Goal: Task Accomplishment & Management: Use online tool/utility

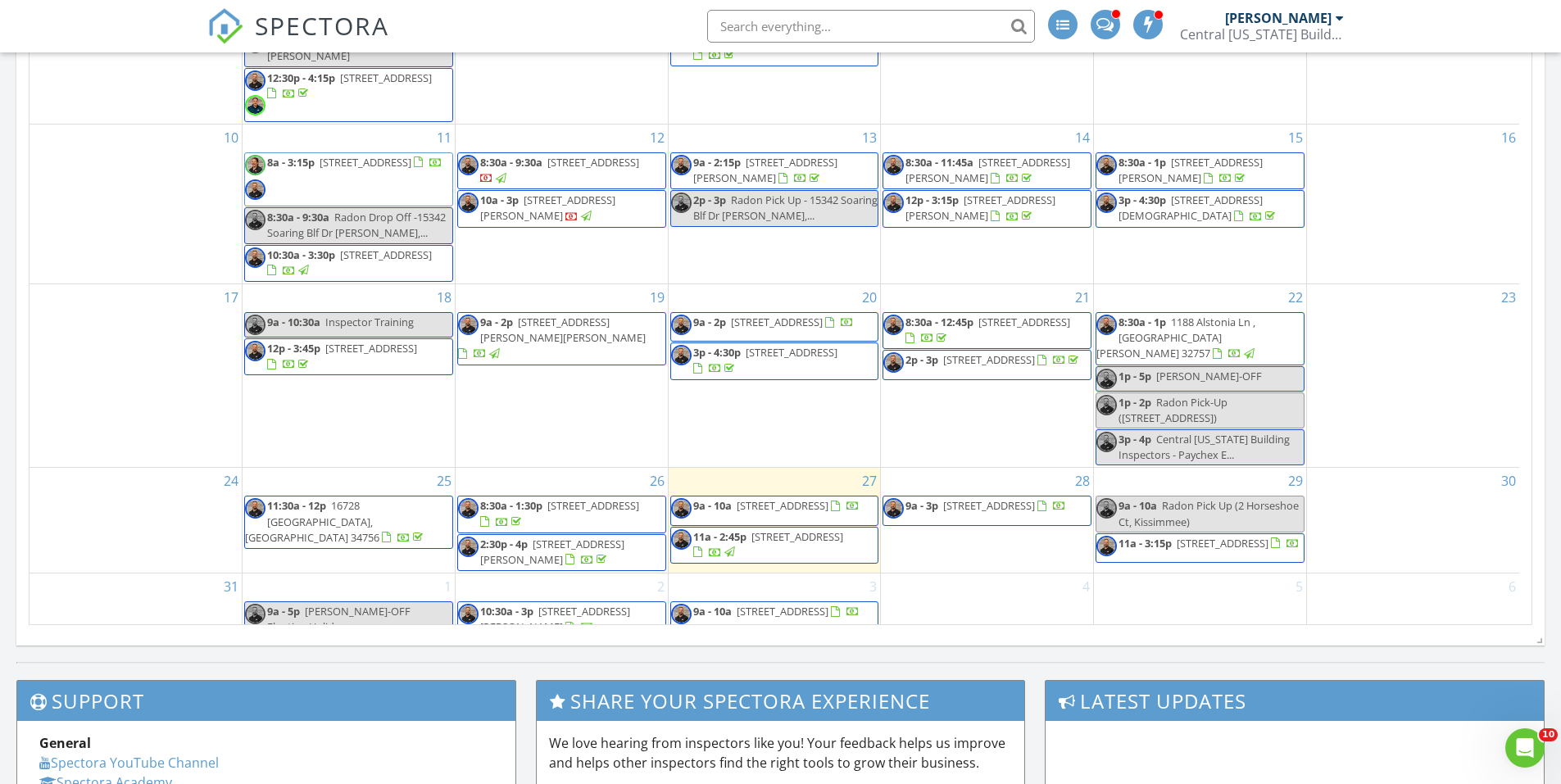
scroll to position [901, 0]
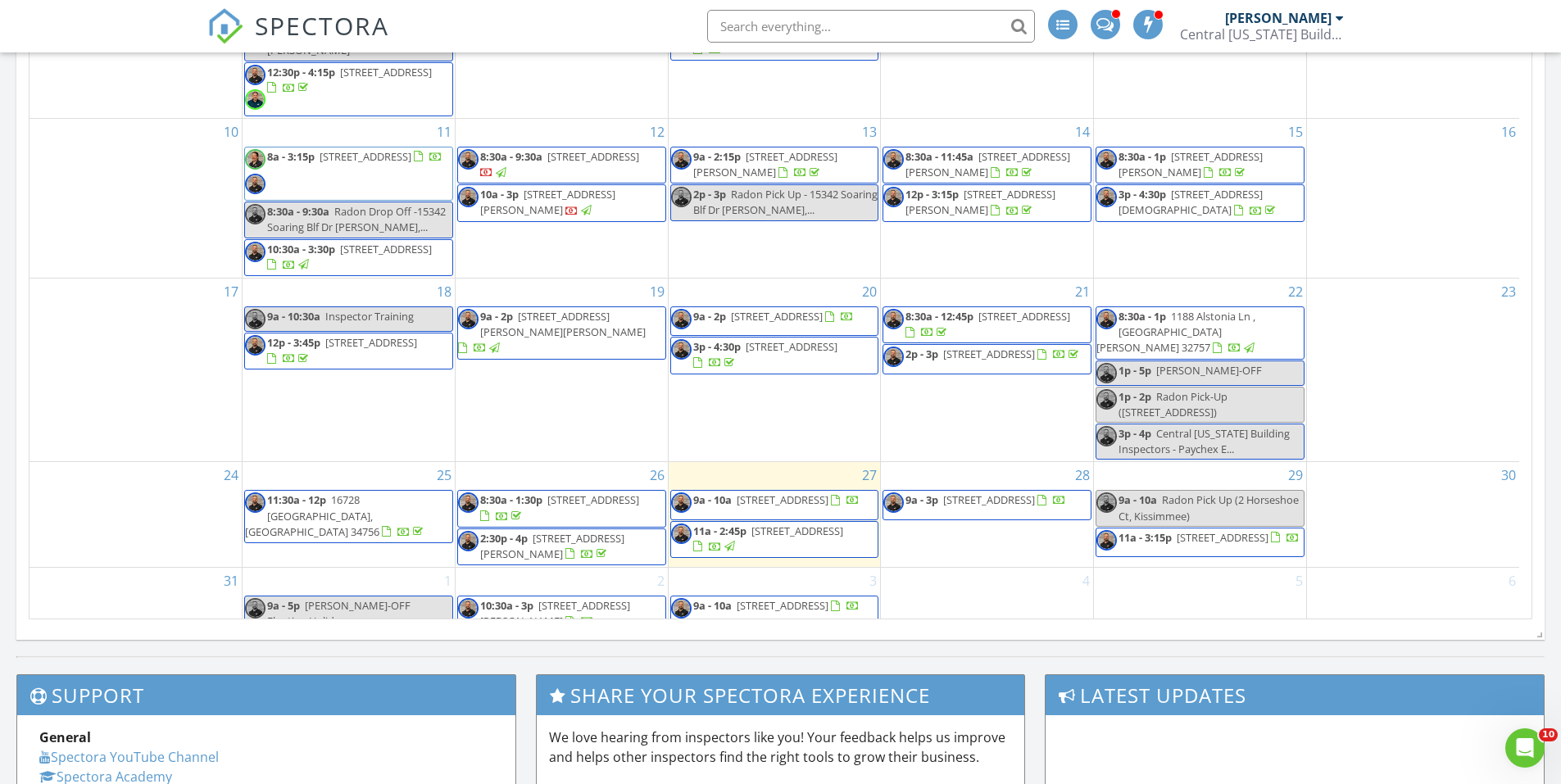
click at [1018, 493] on span "336 W Princeton St , Orlando 32804" at bounding box center [989, 500] width 92 height 15
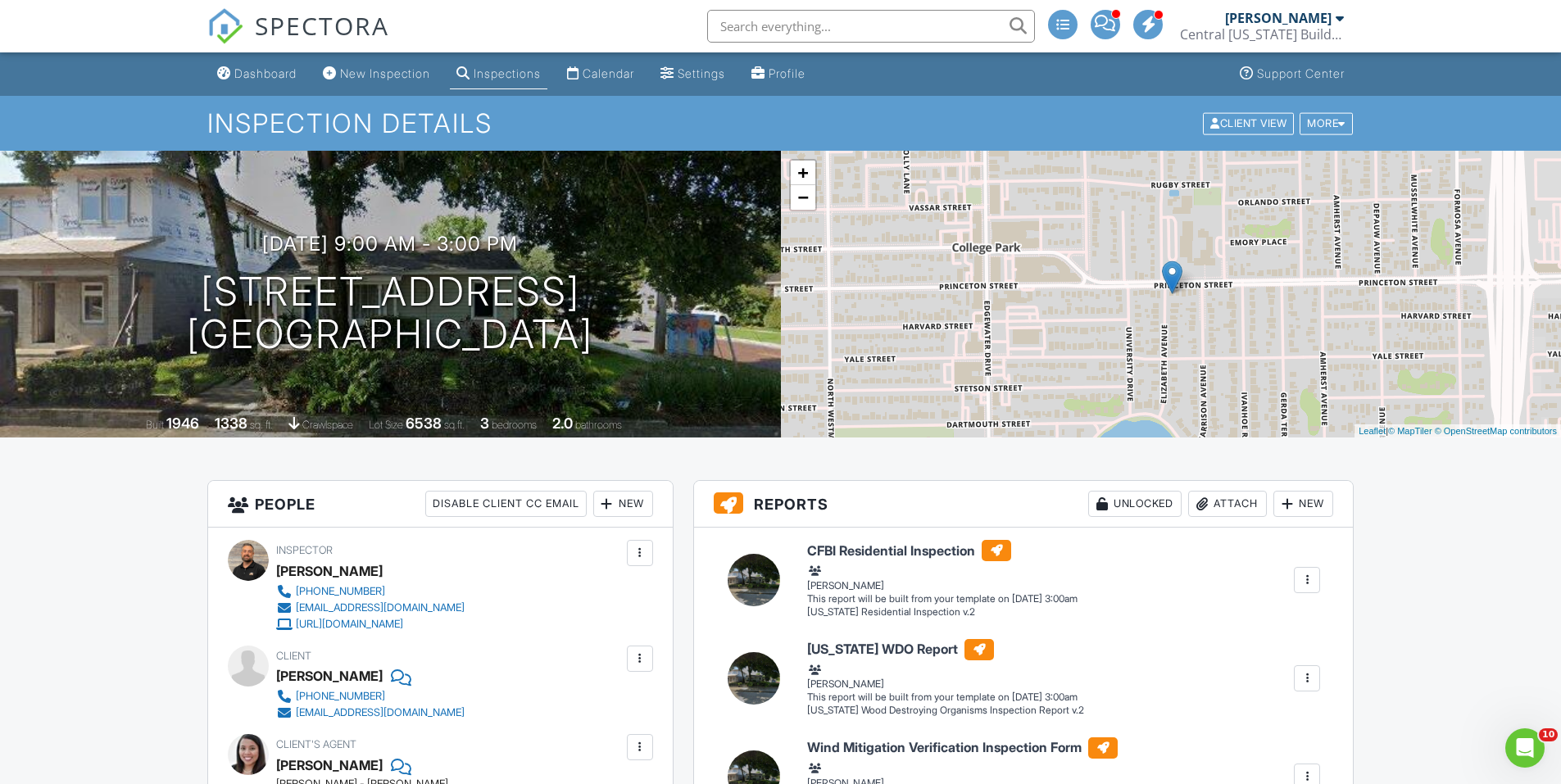
click at [1233, 499] on div "Attach" at bounding box center [1228, 504] width 79 height 27
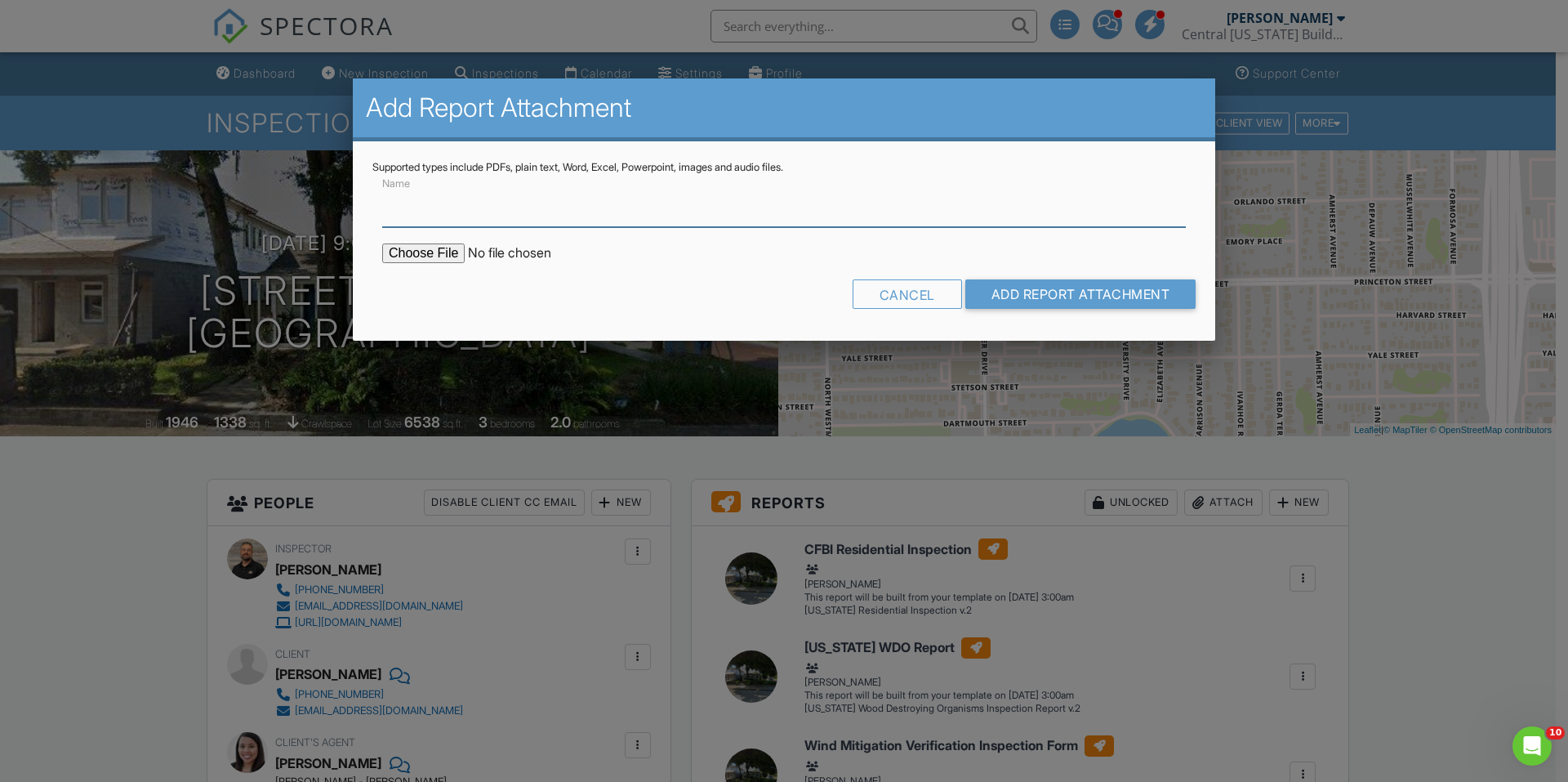
click at [584, 213] on input "Name" at bounding box center [784, 207] width 803 height 40
type input "Buildfax Report"
click at [458, 251] on input "file" at bounding box center [521, 253] width 278 height 20
type input "C:\fakepath\BuildFax Report_336 W Princeton St.pdf"
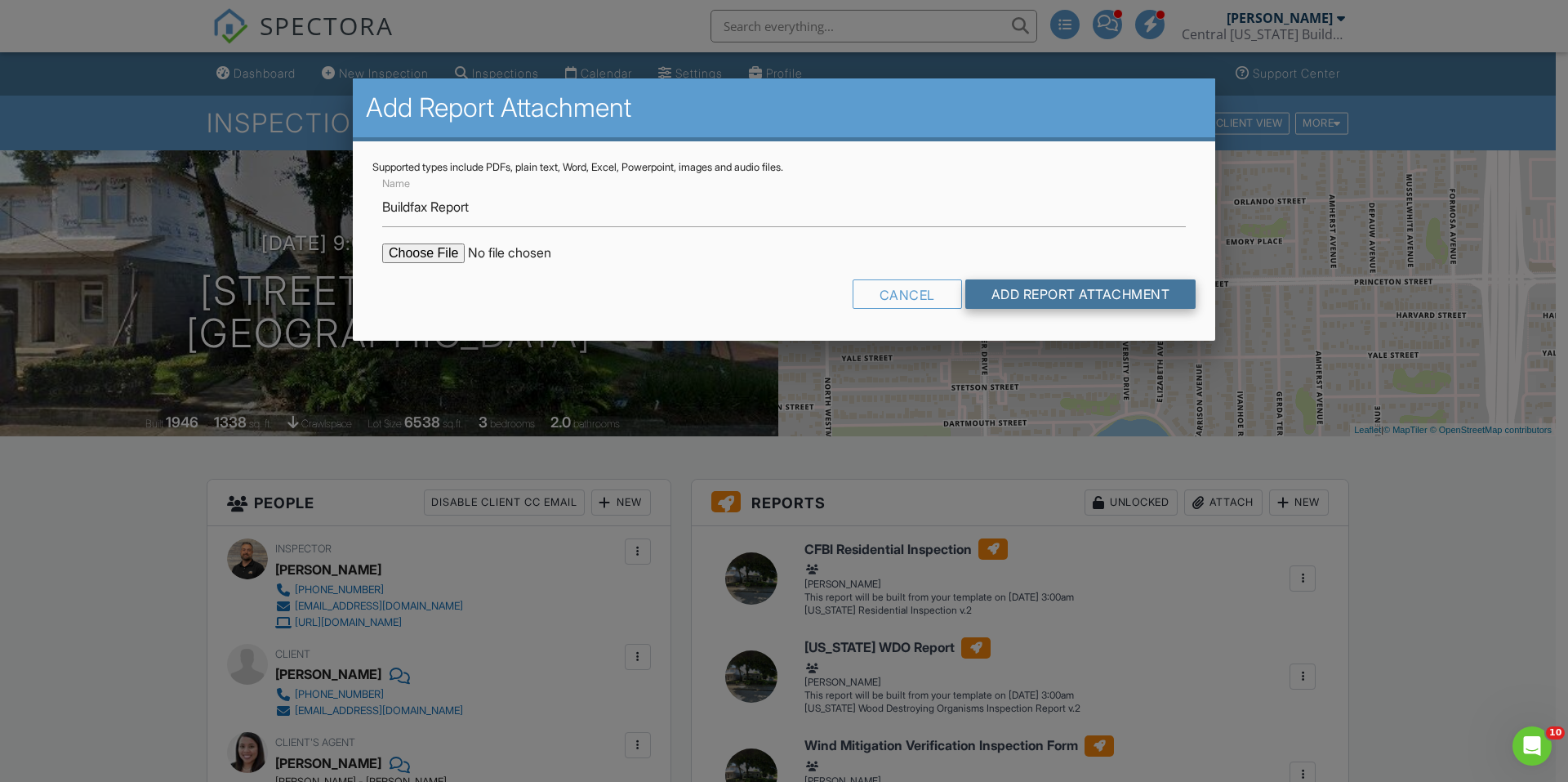
click at [1124, 297] on input "Add Report Attachment" at bounding box center [1081, 294] width 231 height 29
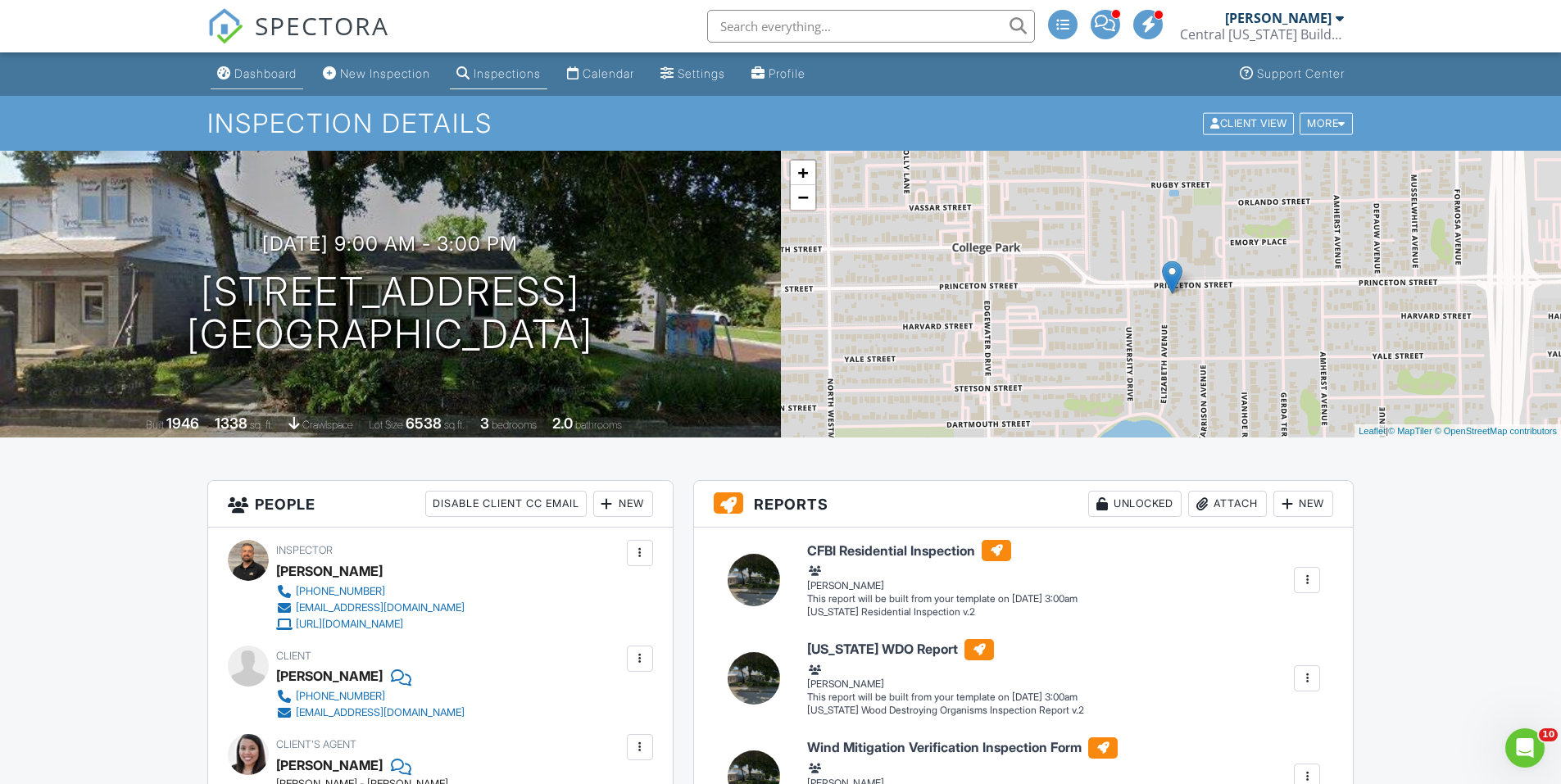
click at [281, 67] on div "Dashboard" at bounding box center [265, 73] width 62 height 14
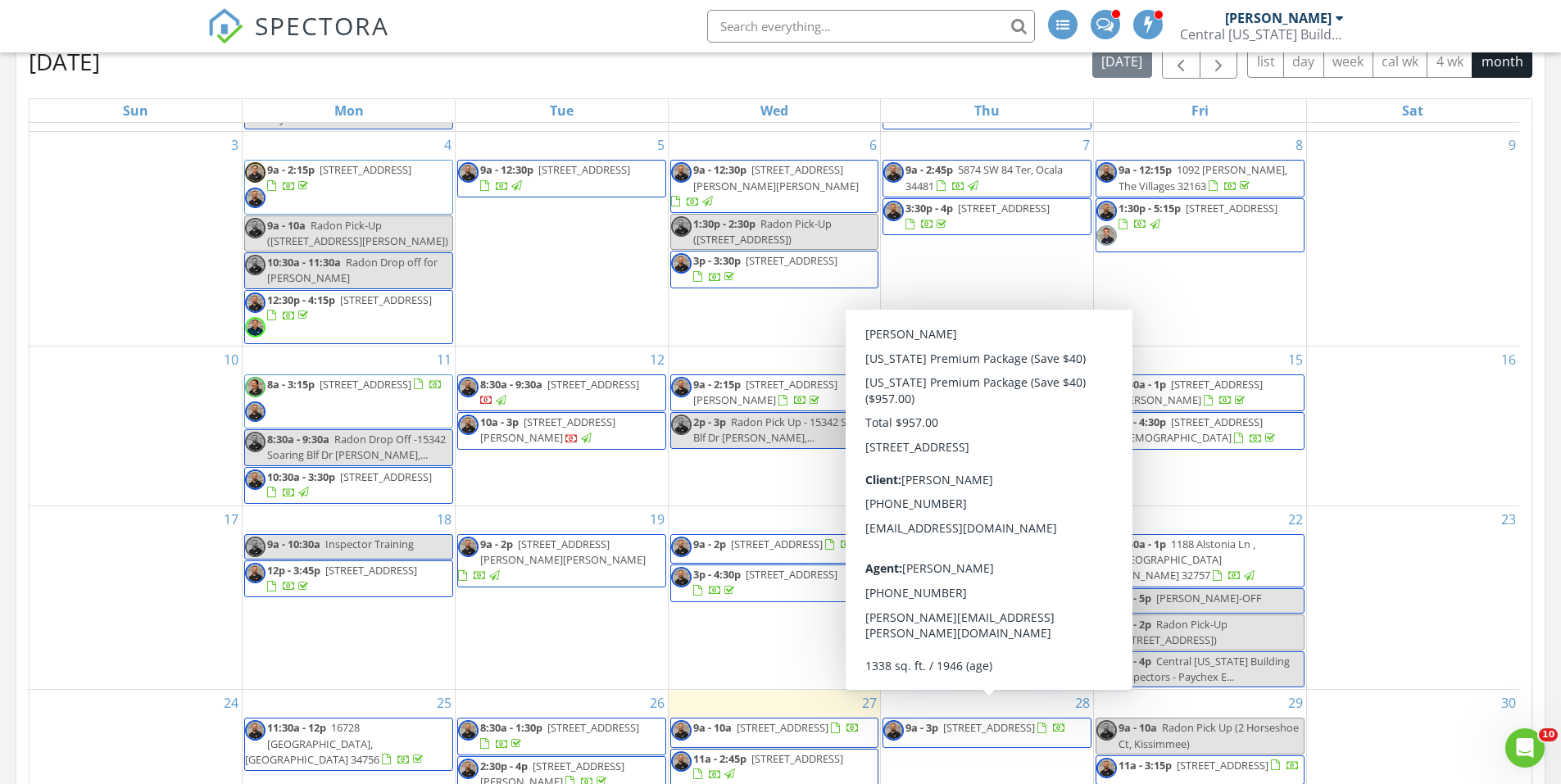
scroll to position [655, 0]
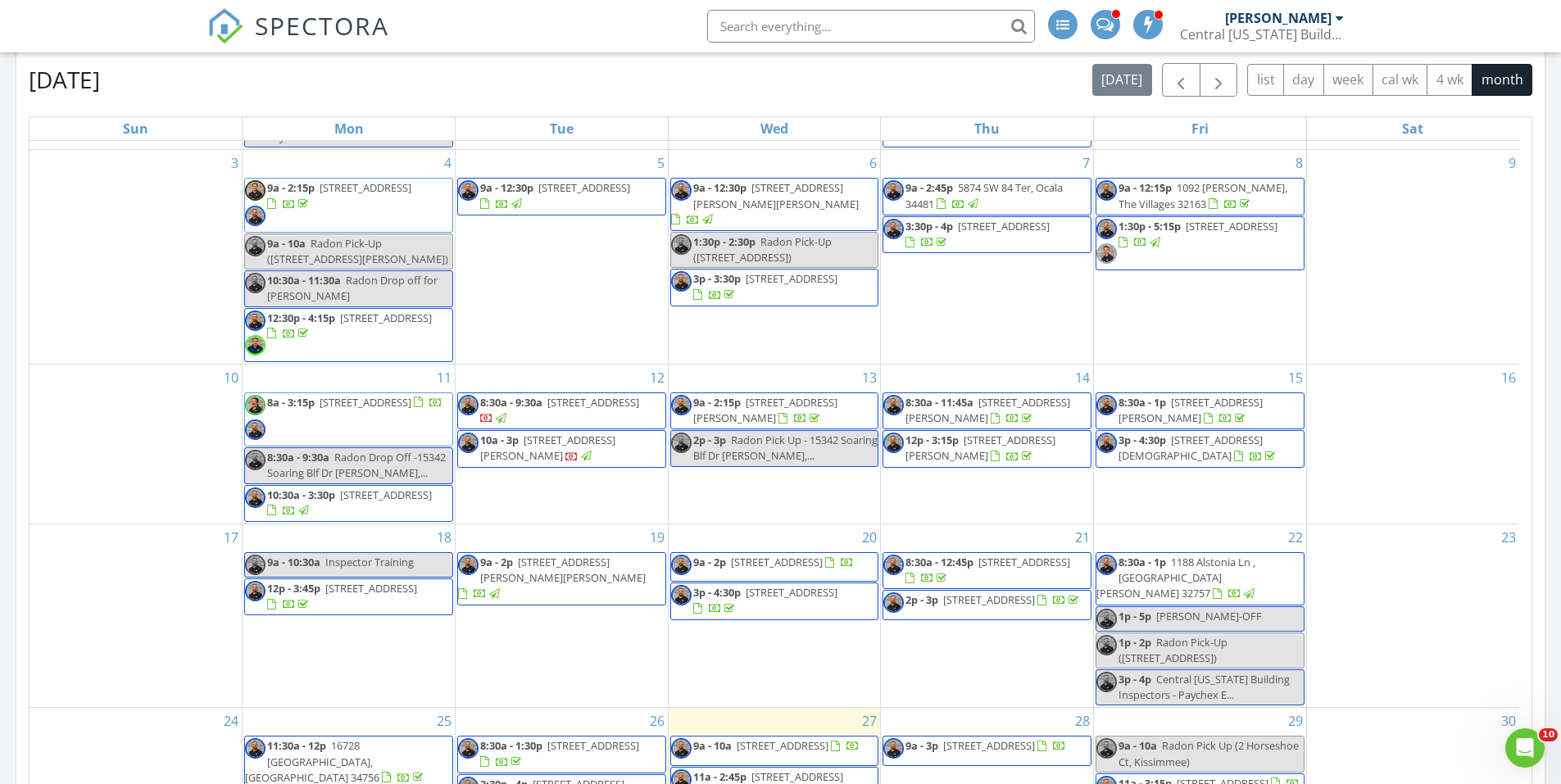
click at [1106, 20] on span at bounding box center [1104, 23] width 17 height 15
